Goal: Information Seeking & Learning: Check status

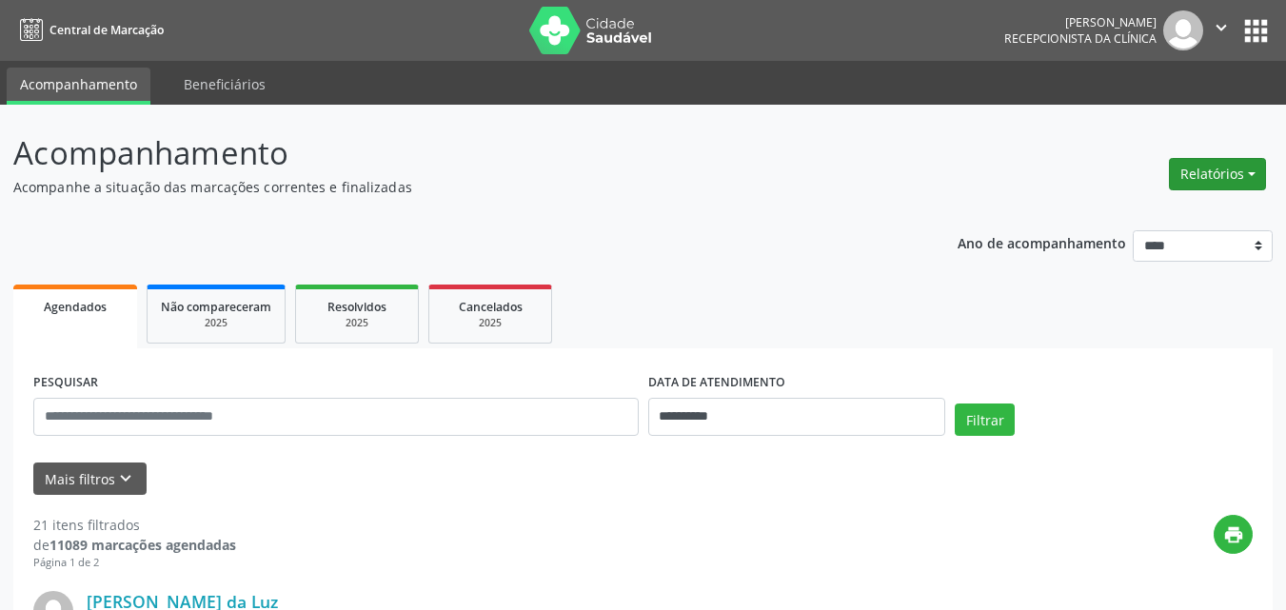
click at [1028, 166] on button "Relatórios" at bounding box center [1217, 174] width 97 height 32
click at [1012, 178] on header "Acompanhamento Acompanhe a situação das marcações correntes e finalizadas Relat…" at bounding box center [642, 163] width 1259 height 68
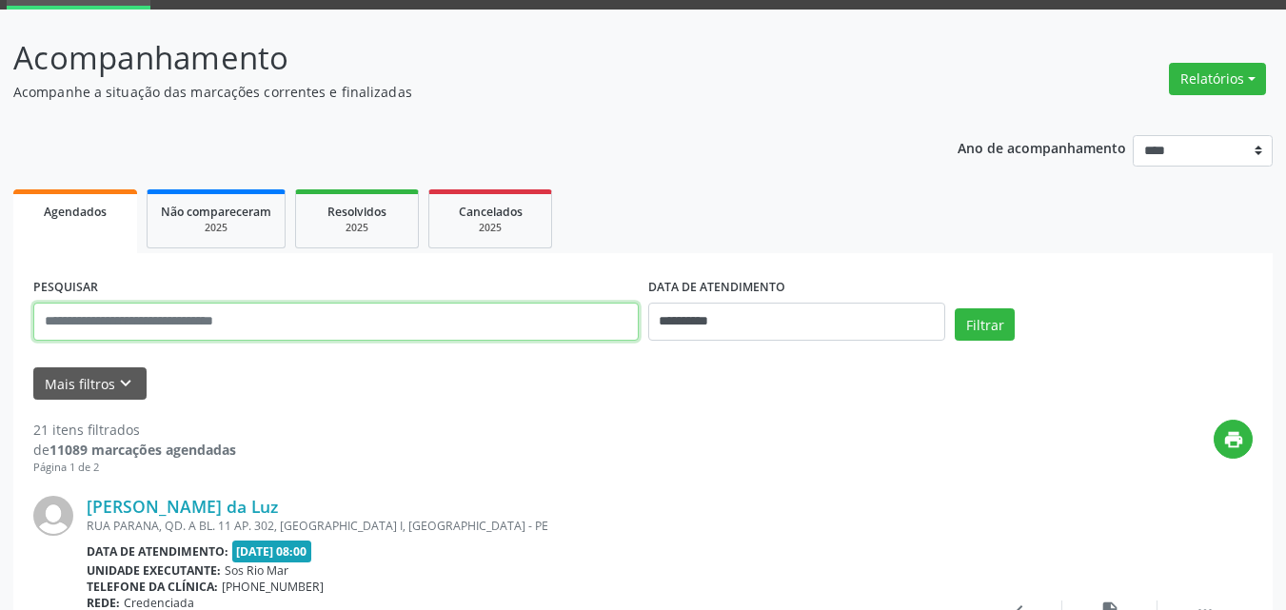
click at [187, 339] on input "text" at bounding box center [335, 322] width 605 height 38
type input "**********"
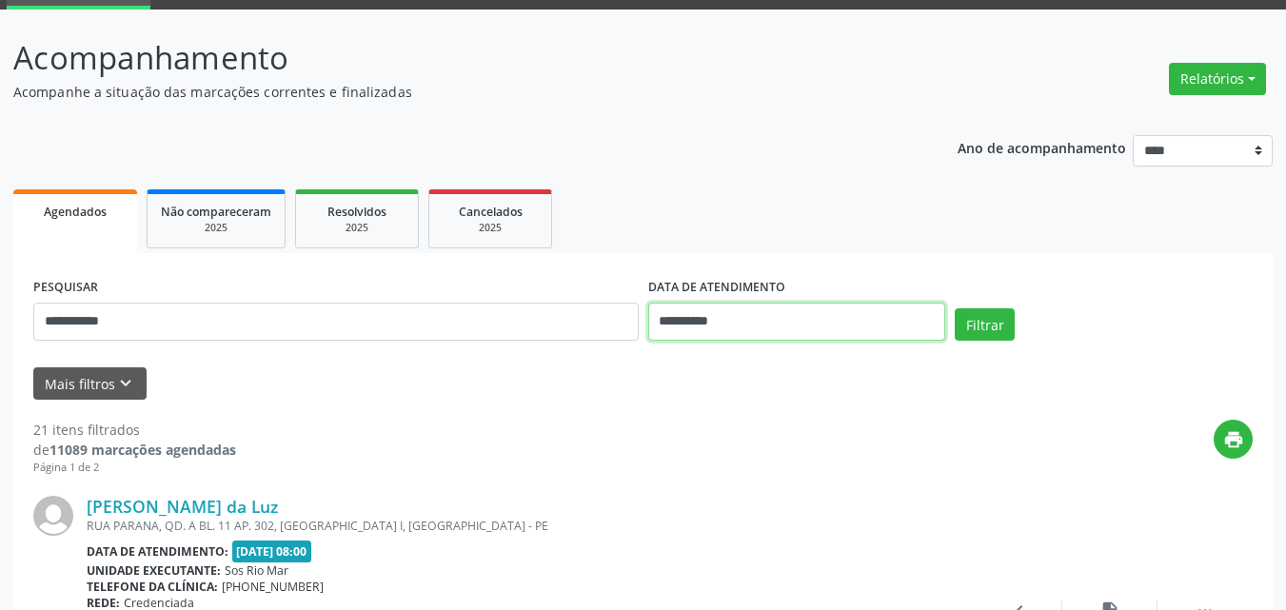
click at [763, 318] on input "**********" at bounding box center [797, 322] width 298 height 38
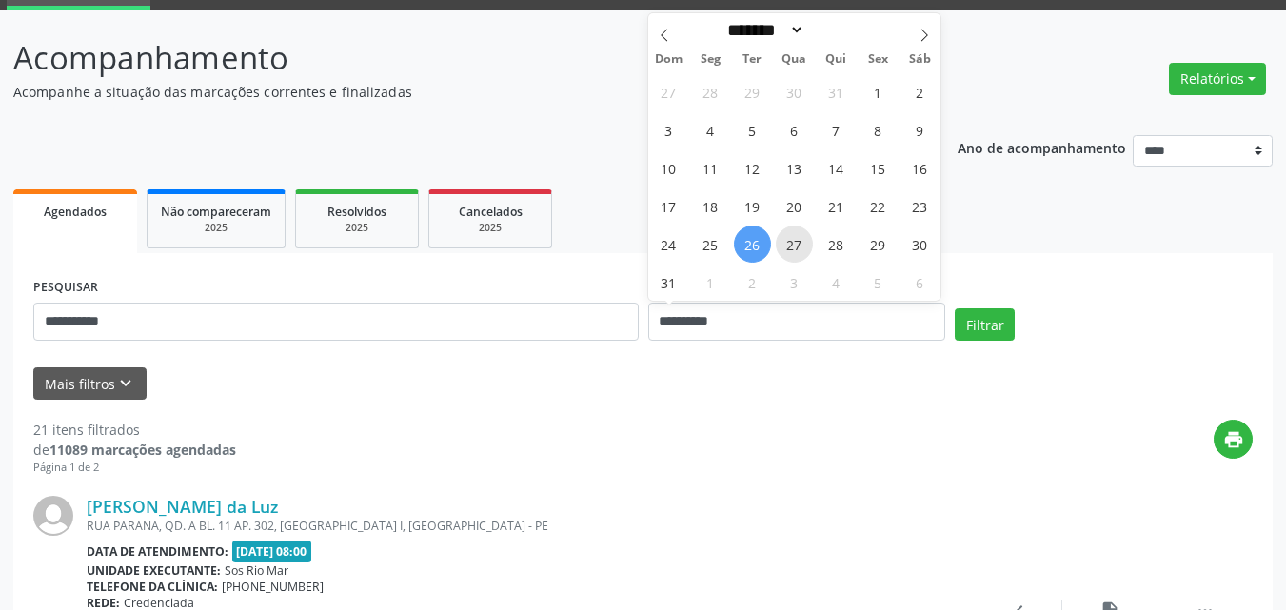
click at [796, 256] on span "27" at bounding box center [794, 244] width 37 height 37
type input "**********"
click at [849, 257] on div "27 28 29 30 31 1 2 3 4 5 6 7 8 9 10 11 12 13 14 15 16 17 18 19 20 21 22 23 24 2…" at bounding box center [794, 186] width 293 height 228
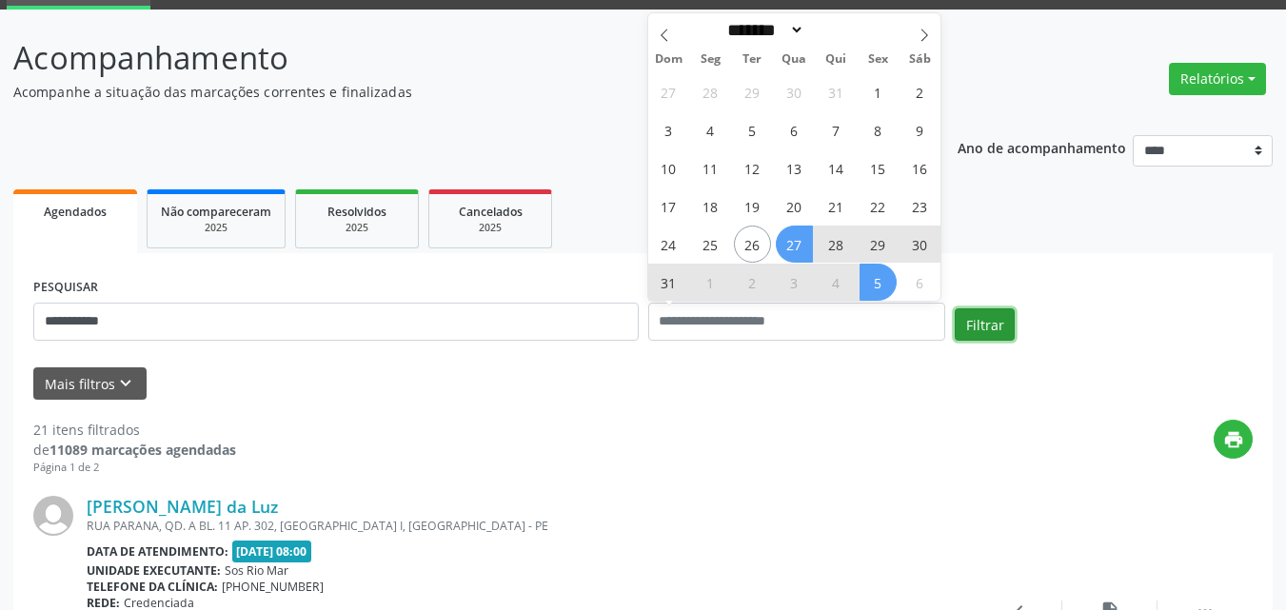
click at [991, 329] on button "Filtrar" at bounding box center [985, 324] width 60 height 32
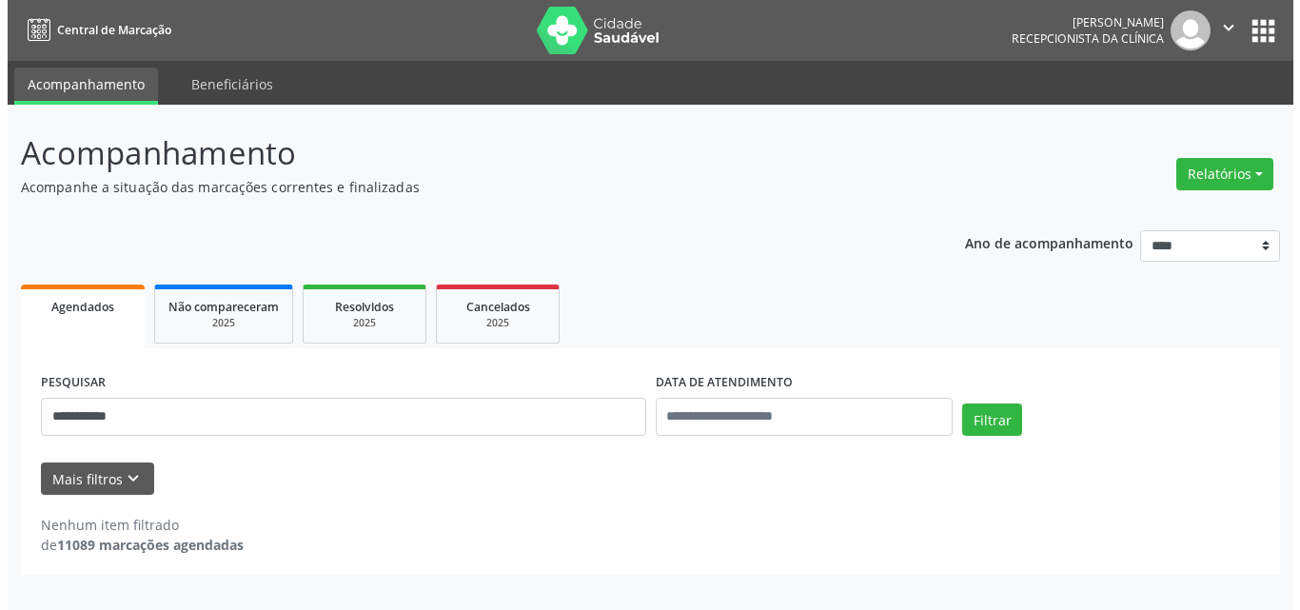
scroll to position [0, 0]
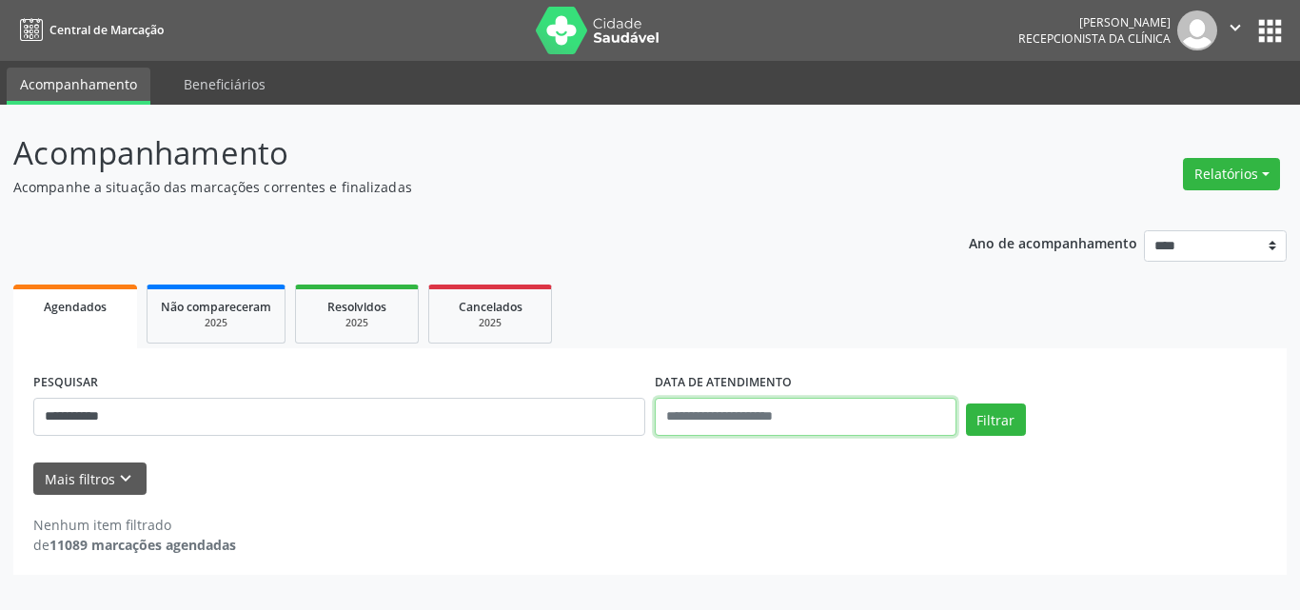
click at [758, 416] on input "text" at bounding box center [806, 417] width 302 height 38
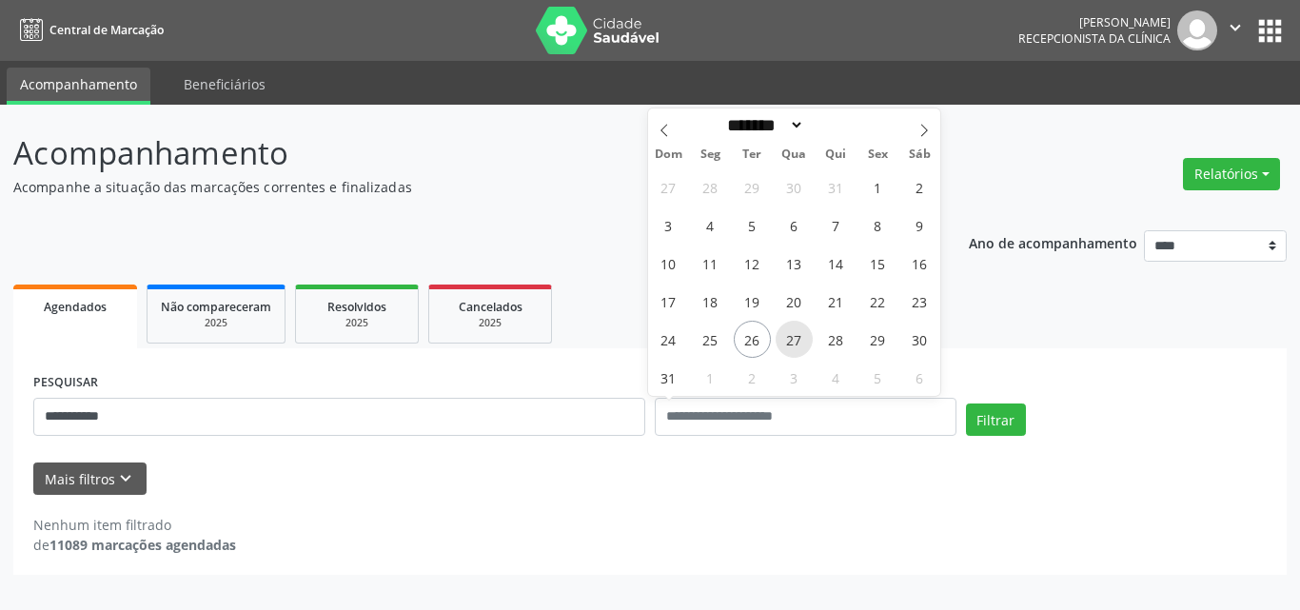
click at [807, 342] on span "27" at bounding box center [794, 339] width 37 height 37
type input "**********"
click at [837, 340] on span "28" at bounding box center [836, 339] width 37 height 37
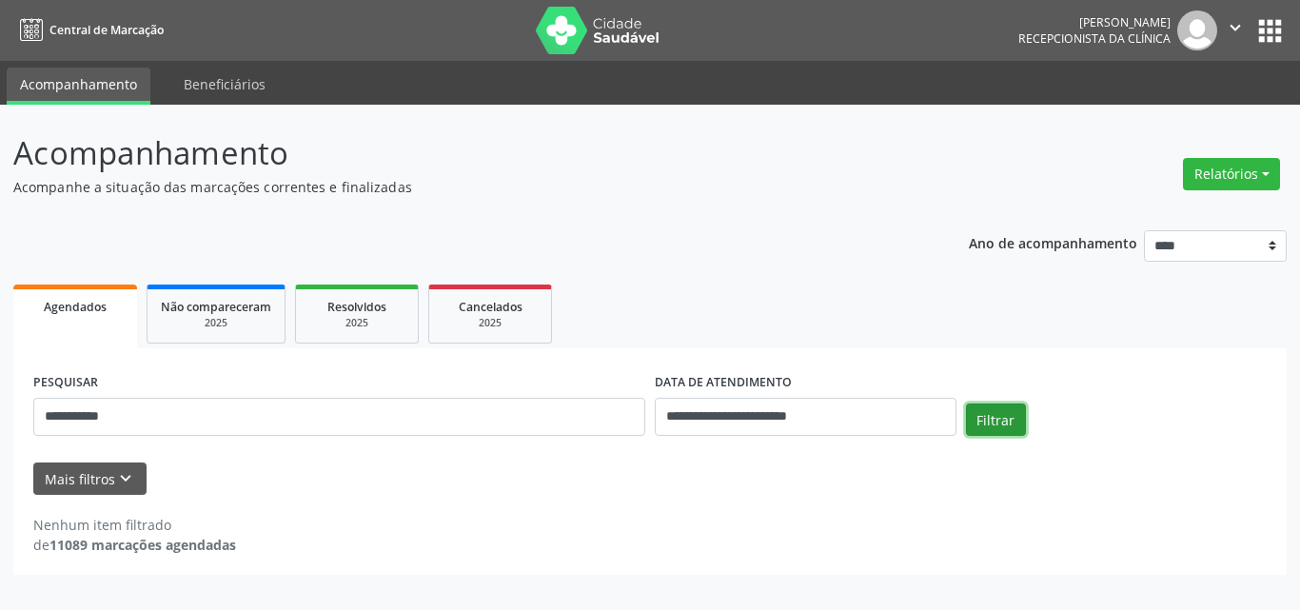
click at [988, 414] on button "Filtrar" at bounding box center [996, 420] width 60 height 32
drag, startPoint x: 1176, startPoint y: 169, endPoint x: 1201, endPoint y: 177, distance: 26.8
click at [1028, 176] on header "Acompanhamento Acompanhe a situação das marcações correntes e finalizadas Relat…" at bounding box center [650, 163] width 1274 height 68
click at [1028, 177] on button "Relatórios" at bounding box center [1231, 174] width 97 height 32
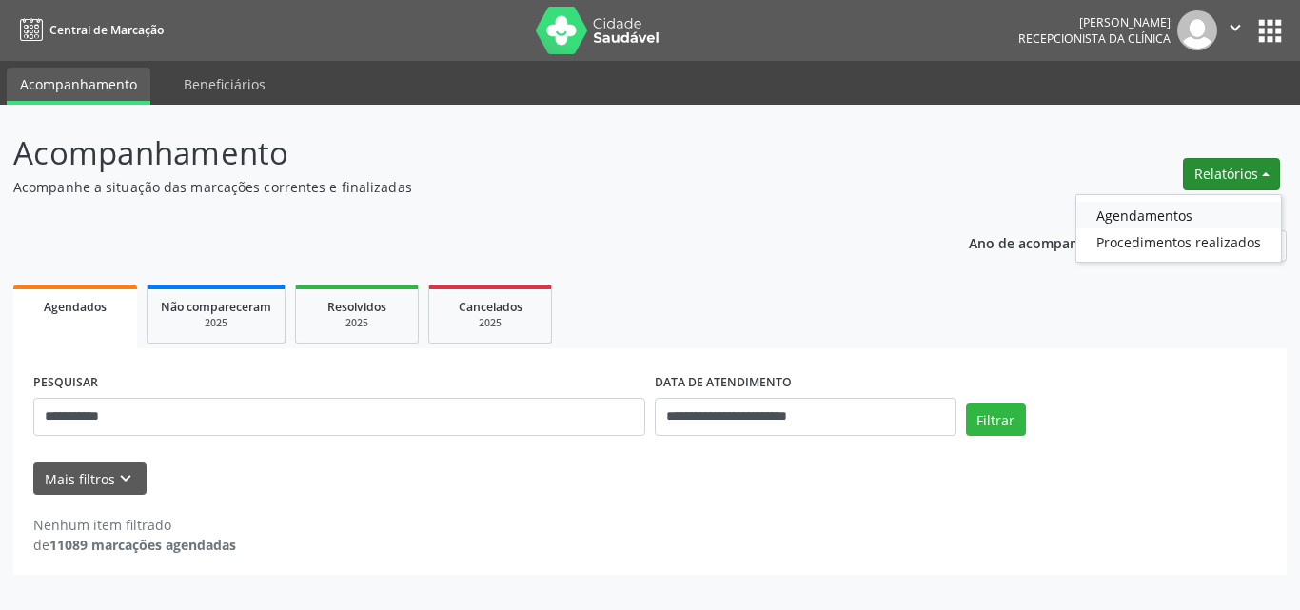
click at [1028, 220] on link "Agendamentos" at bounding box center [1179, 215] width 205 height 27
select select "*"
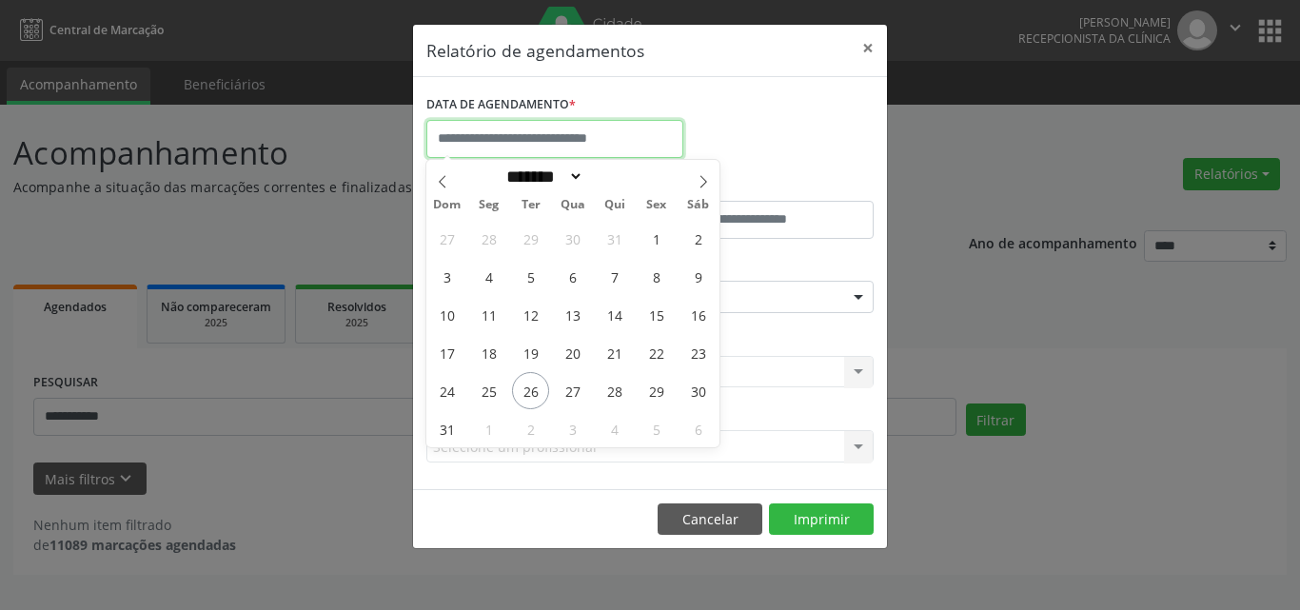
click at [545, 143] on input "text" at bounding box center [554, 139] width 257 height 38
click at [573, 400] on span "27" at bounding box center [572, 390] width 37 height 37
type input "**********"
click at [601, 405] on div "27 28 29 30 31 1 2 3 4 5 6 7 8 9 10 11 12 13 14 15 16 17 18 19 20 21 22 23 24 2…" at bounding box center [572, 333] width 293 height 228
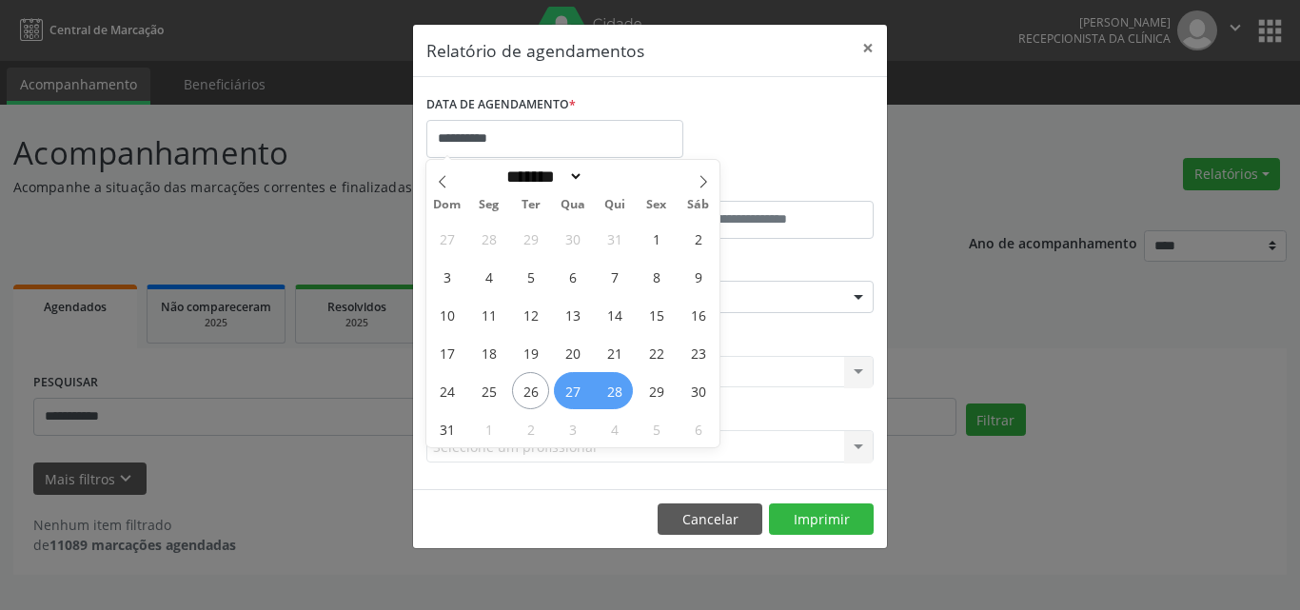
click at [609, 398] on span "28" at bounding box center [614, 390] width 37 height 37
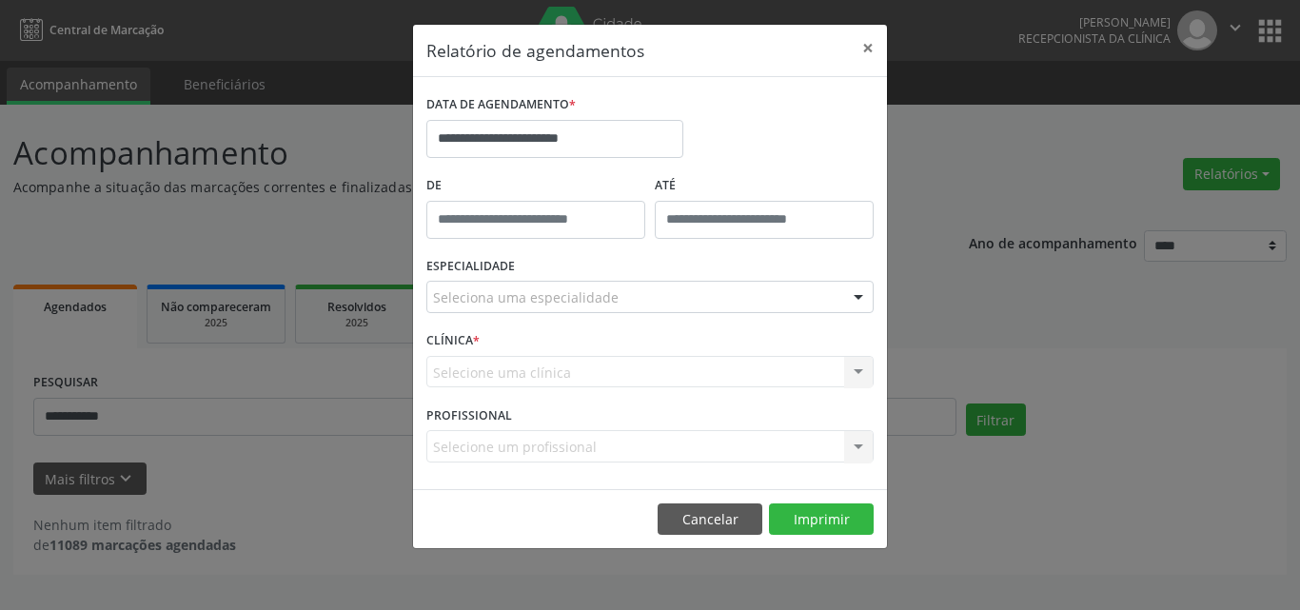
drag, startPoint x: 572, startPoint y: 287, endPoint x: 591, endPoint y: 315, distance: 34.3
click at [573, 290] on div "Seleciona uma especialidade" at bounding box center [649, 297] width 447 height 32
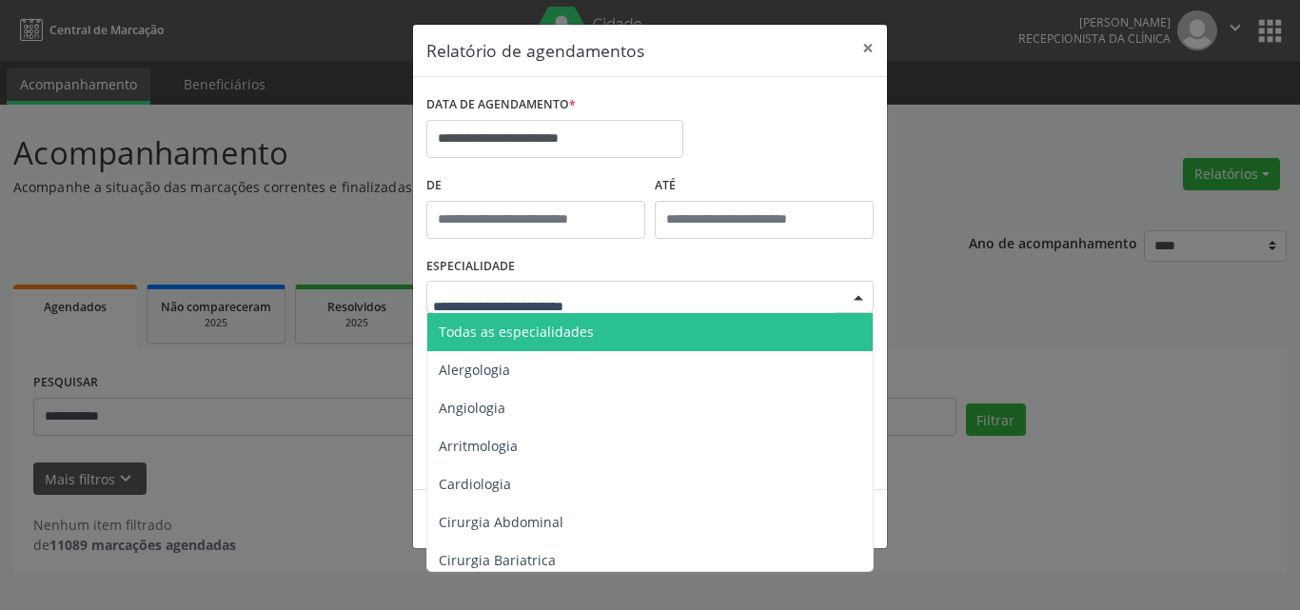
click at [603, 330] on span "Todas as especialidades" at bounding box center [651, 332] width 448 height 38
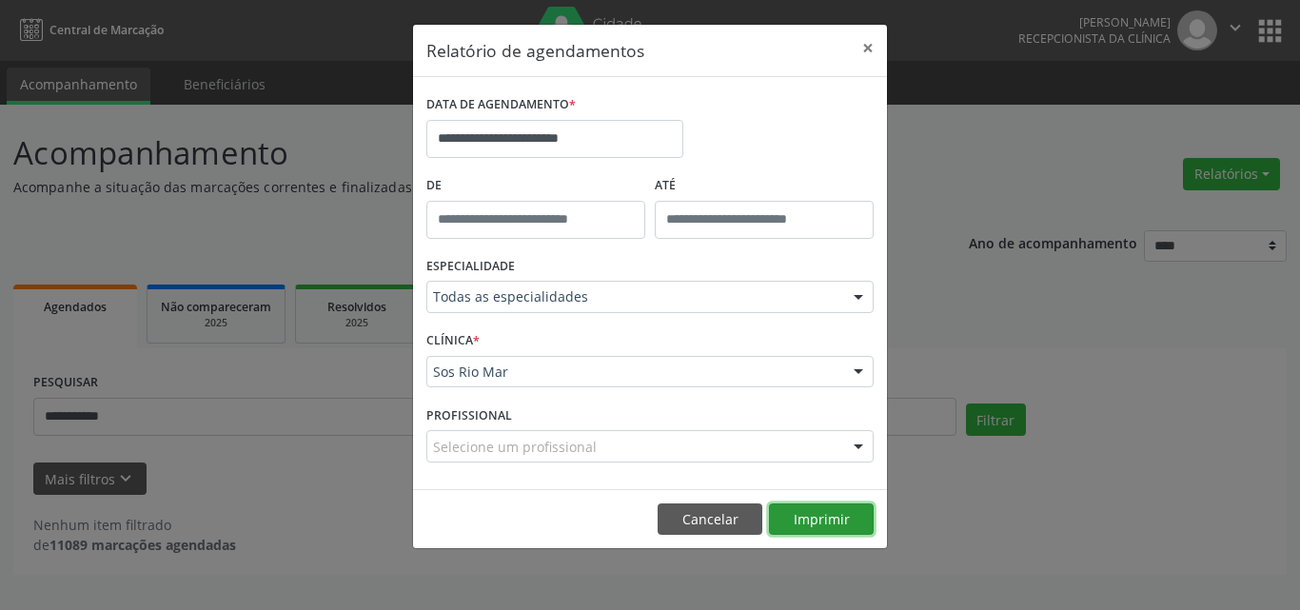
click at [813, 462] on button "Imprimir" at bounding box center [821, 520] width 105 height 32
